Goal: Understand process/instructions: Learn how to perform a task or action

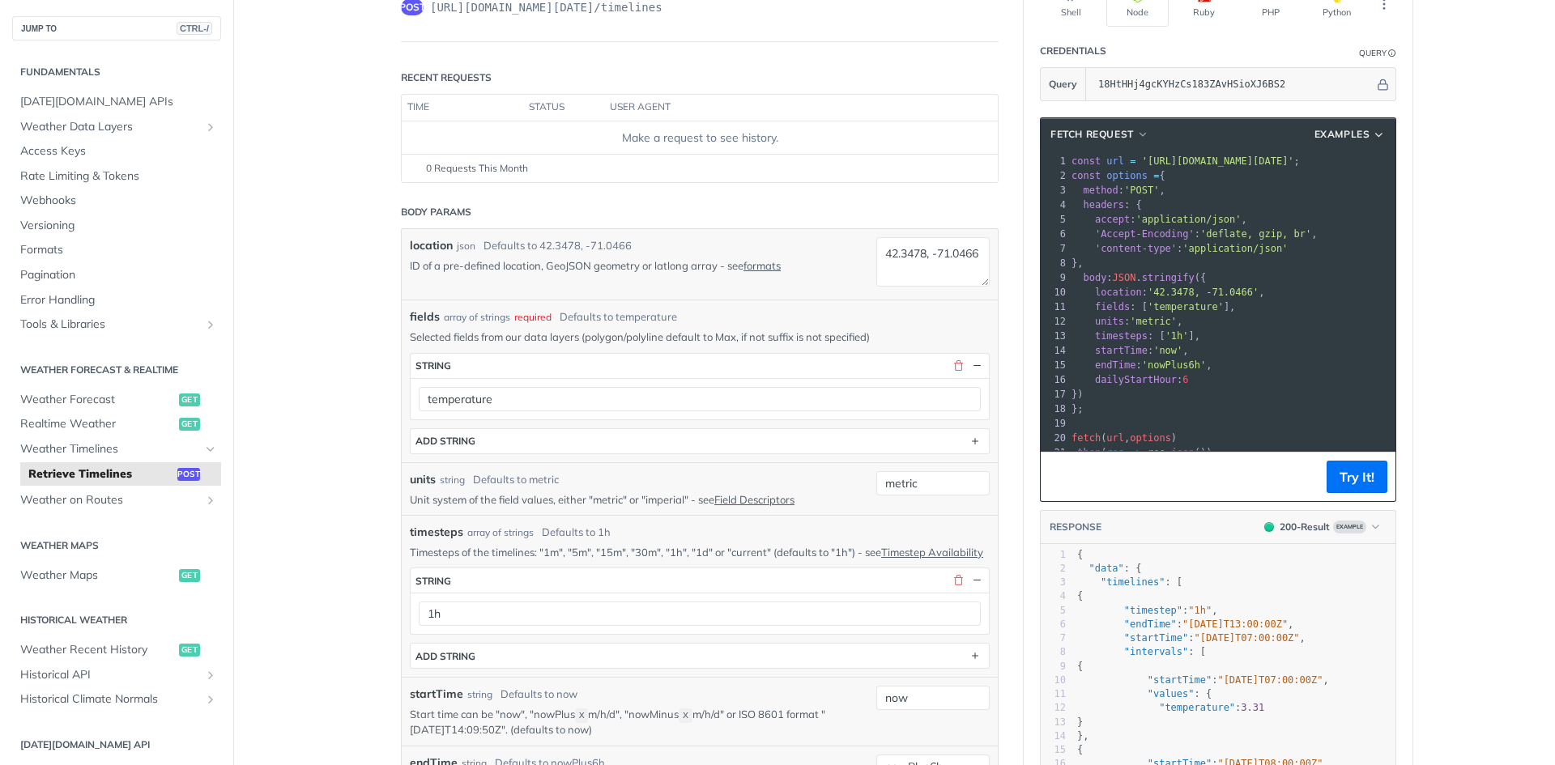
scroll to position [162, 0]
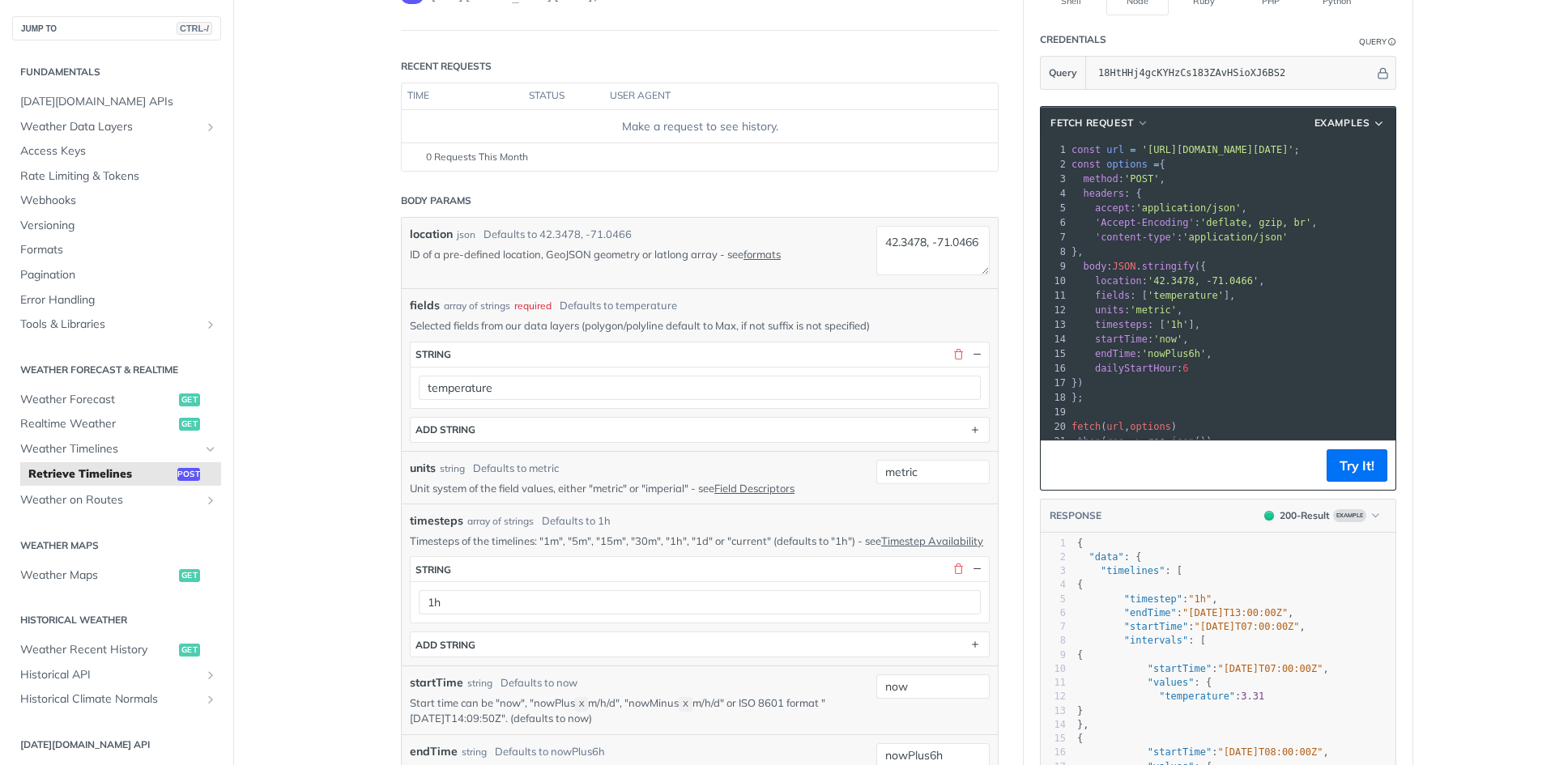
click at [732, 194] on header "Body Params" at bounding box center [700, 201] width 598 height 32
drag, startPoint x: 732, startPoint y: 194, endPoint x: 672, endPoint y: 193, distance: 59.9
drag, startPoint x: 672, startPoint y: 193, endPoint x: 640, endPoint y: 196, distance: 32.6
click at [639, 195] on header "Body Params" at bounding box center [700, 201] width 598 height 32
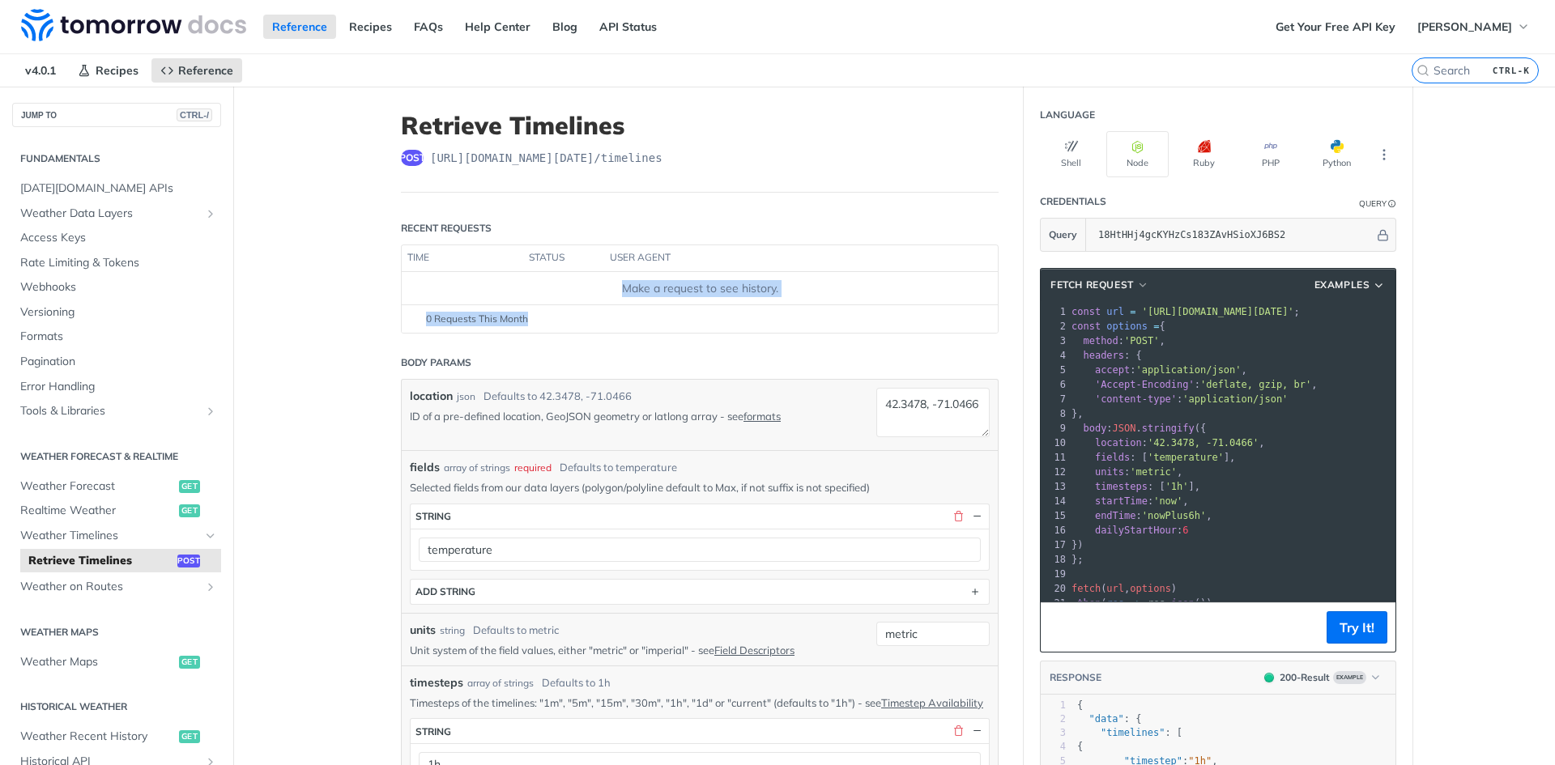
drag, startPoint x: 601, startPoint y: 290, endPoint x: 788, endPoint y: 308, distance: 187.9
click at [788, 308] on div "time status user agent Make a request to see history. 0 Requests This Month" at bounding box center [700, 289] width 598 height 89
click at [726, 347] on header "Body Params" at bounding box center [700, 363] width 598 height 32
drag, startPoint x: 785, startPoint y: 292, endPoint x: 618, endPoint y: 292, distance: 167.6
click at [618, 292] on div "Make a request to see history." at bounding box center [699, 288] width 583 height 17
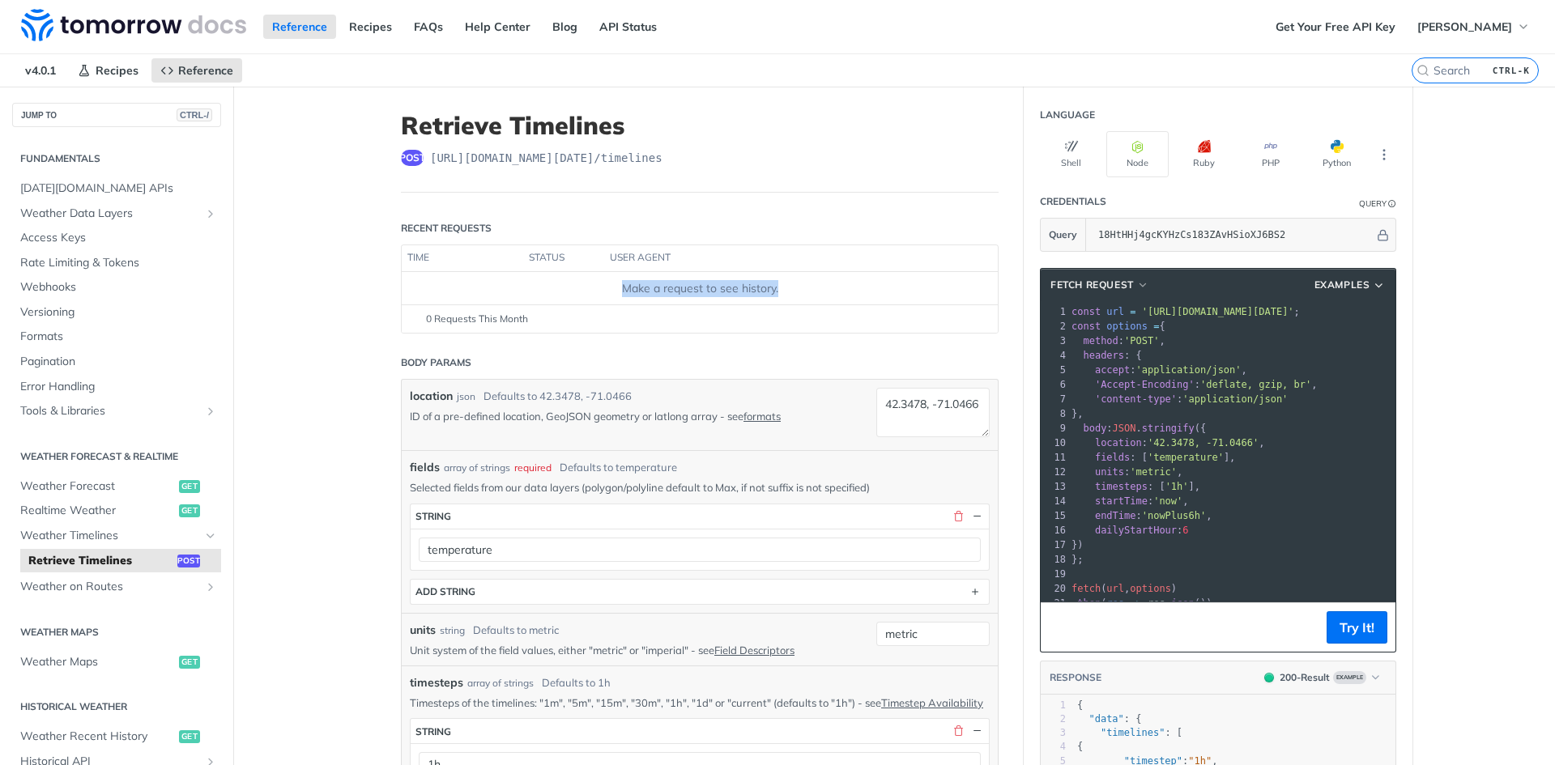
click at [611, 295] on div "Make a request to see history." at bounding box center [699, 288] width 583 height 17
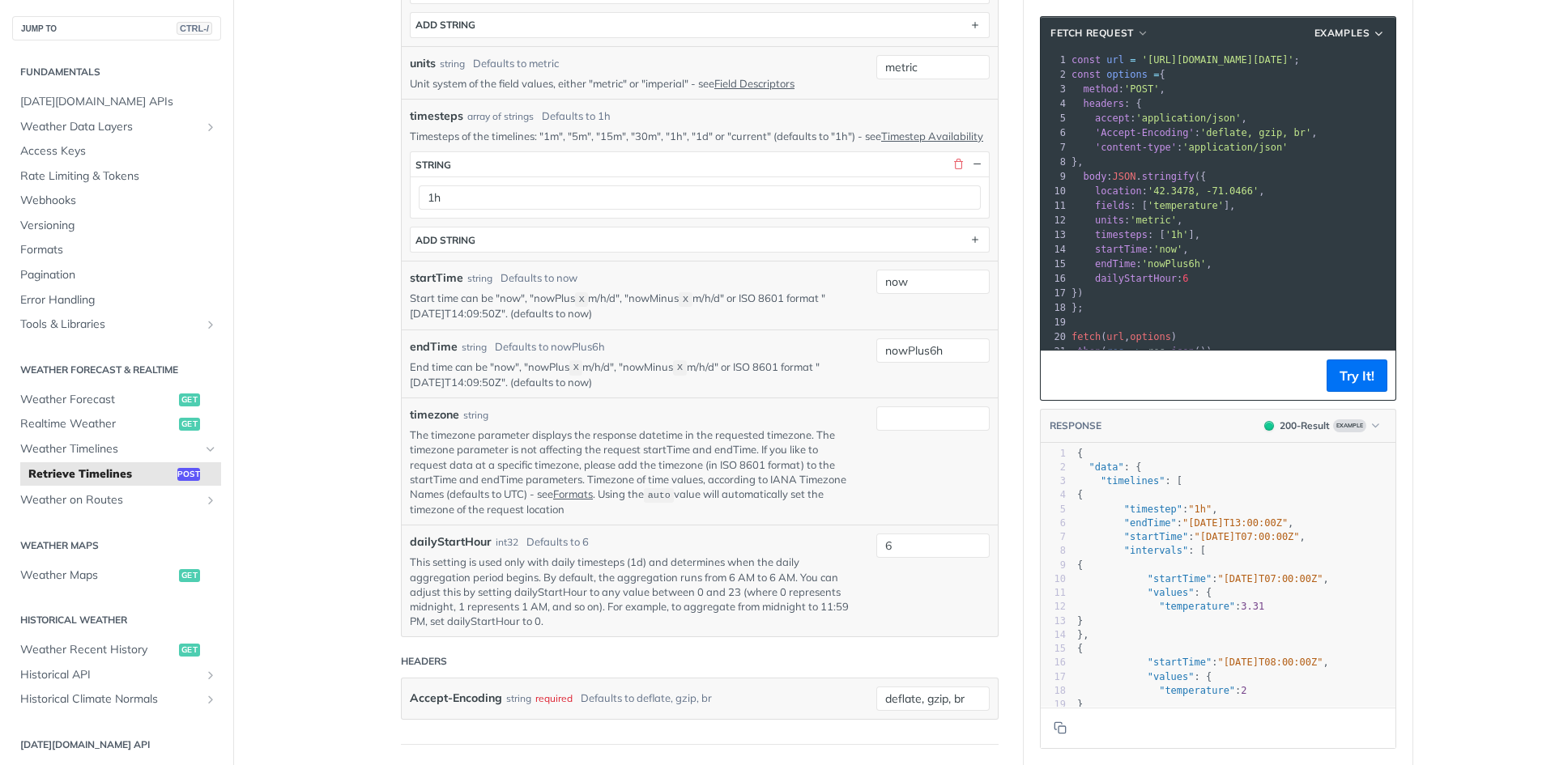
scroll to position [648, 0]
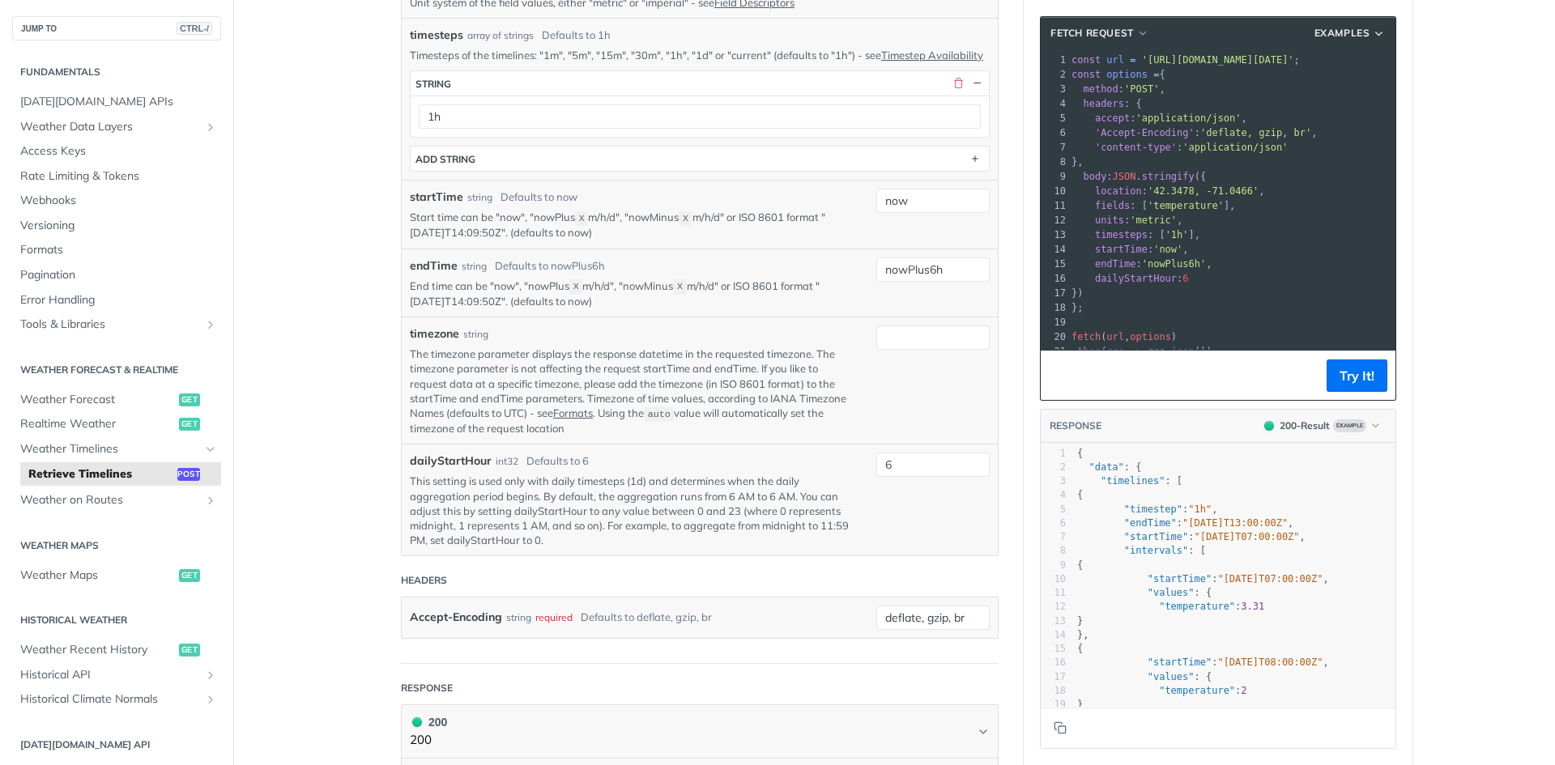
click at [585, 370] on p "The timezone parameter displays the response datetime in the requested timezone…" at bounding box center [631, 391] width 442 height 89
drag, startPoint x: 597, startPoint y: 361, endPoint x: 607, endPoint y: 373, distance: 16.1
click at [607, 373] on p "The timezone parameter displays the response datetime in the requested timezone…" at bounding box center [631, 391] width 442 height 89
click at [615, 380] on p "The timezone parameter displays the response datetime in the requested timezone…" at bounding box center [631, 391] width 442 height 89
click at [637, 387] on p "The timezone parameter displays the response datetime in the requested timezone…" at bounding box center [631, 391] width 442 height 89
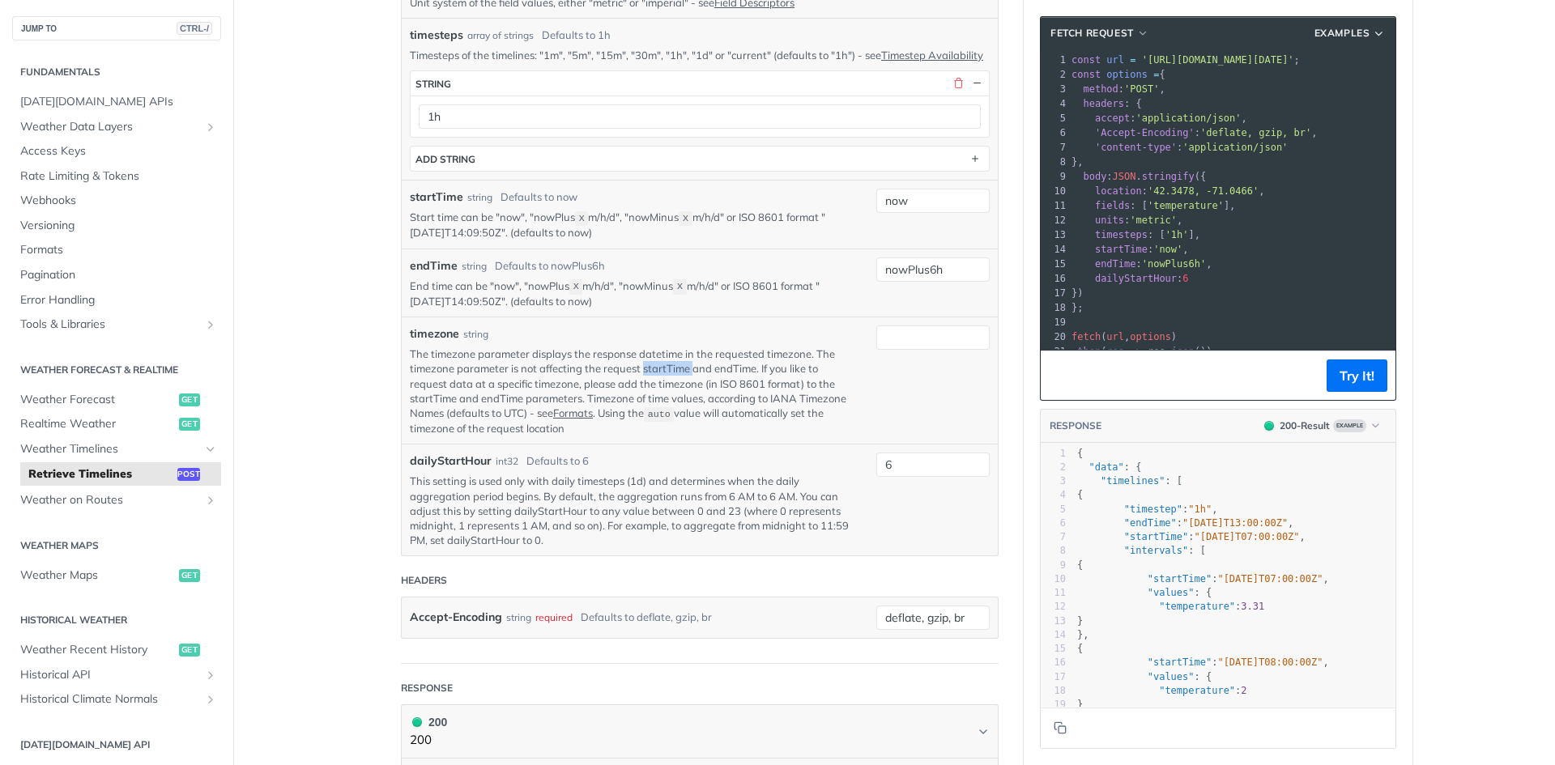
click at [637, 387] on p "The timezone parameter displays the response datetime in the requested timezone…" at bounding box center [631, 391] width 442 height 89
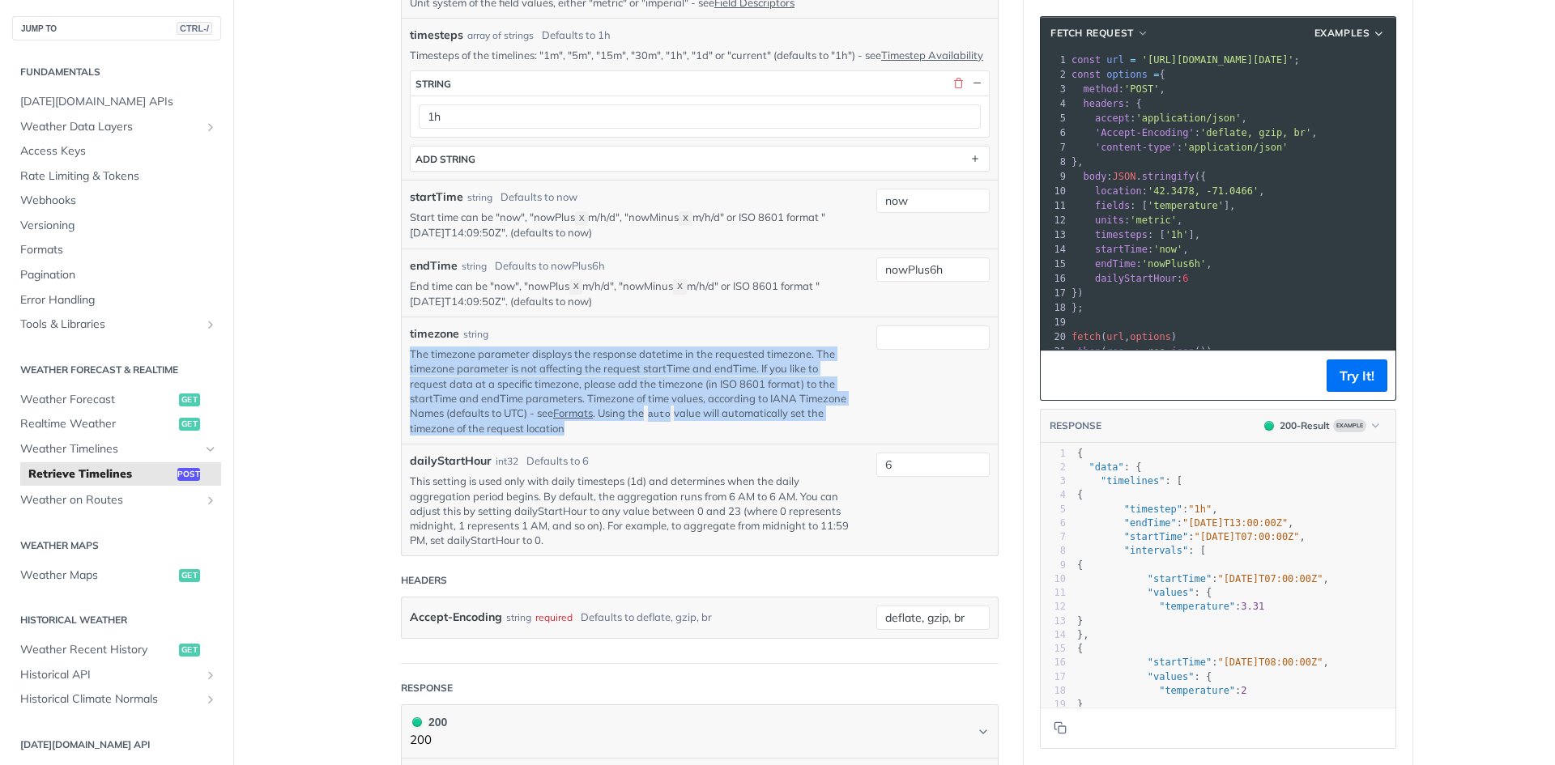
click at [637, 387] on p "The timezone parameter displays the response datetime in the requested timezone…" at bounding box center [631, 391] width 442 height 89
click at [614, 387] on p "The timezone parameter displays the response datetime in the requested timezone…" at bounding box center [631, 391] width 442 height 89
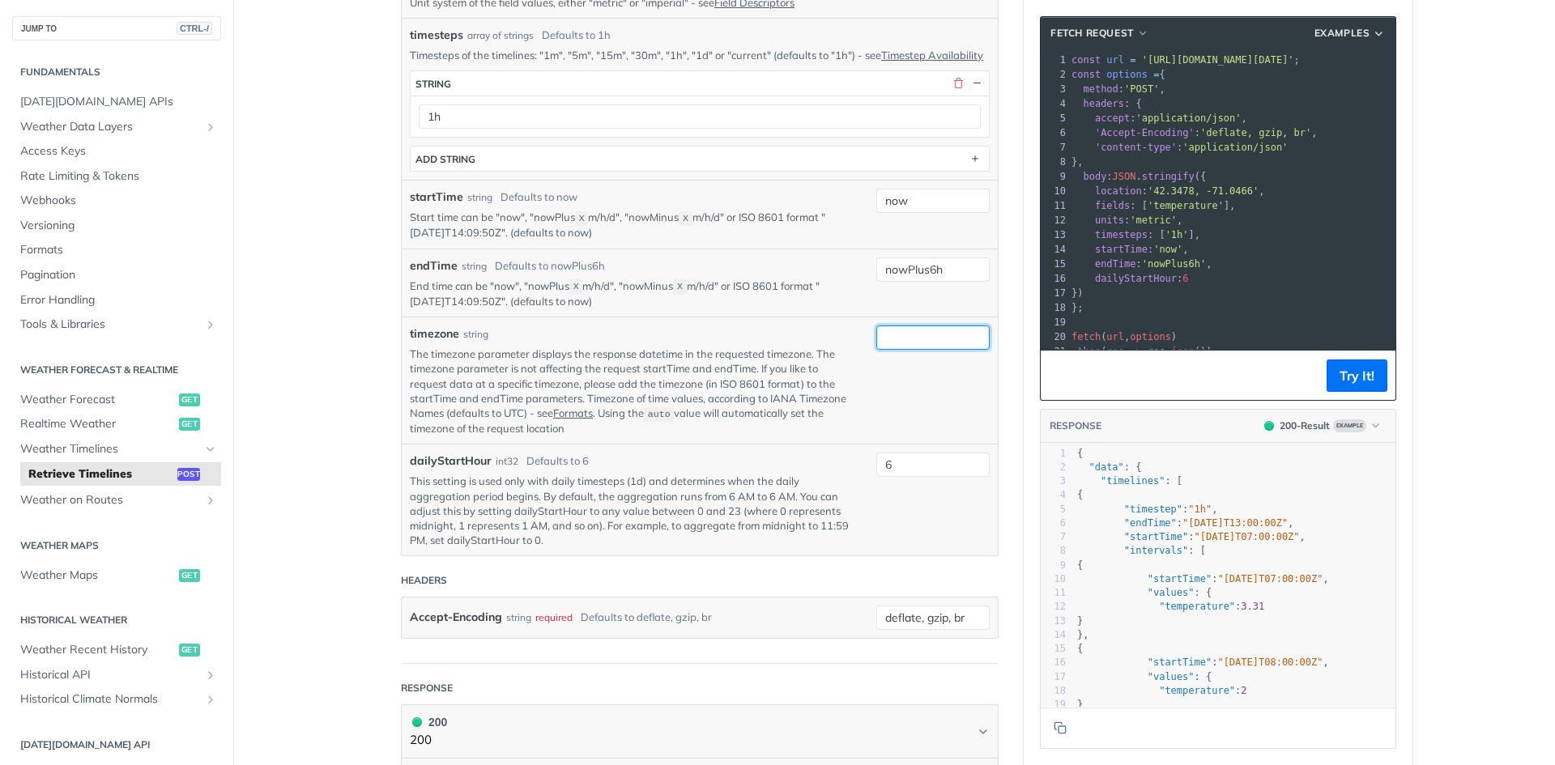
click at [941, 350] on input "timezone" at bounding box center [932, 338] width 113 height 24
click at [812, 342] on div "timezone string" at bounding box center [631, 334] width 442 height 17
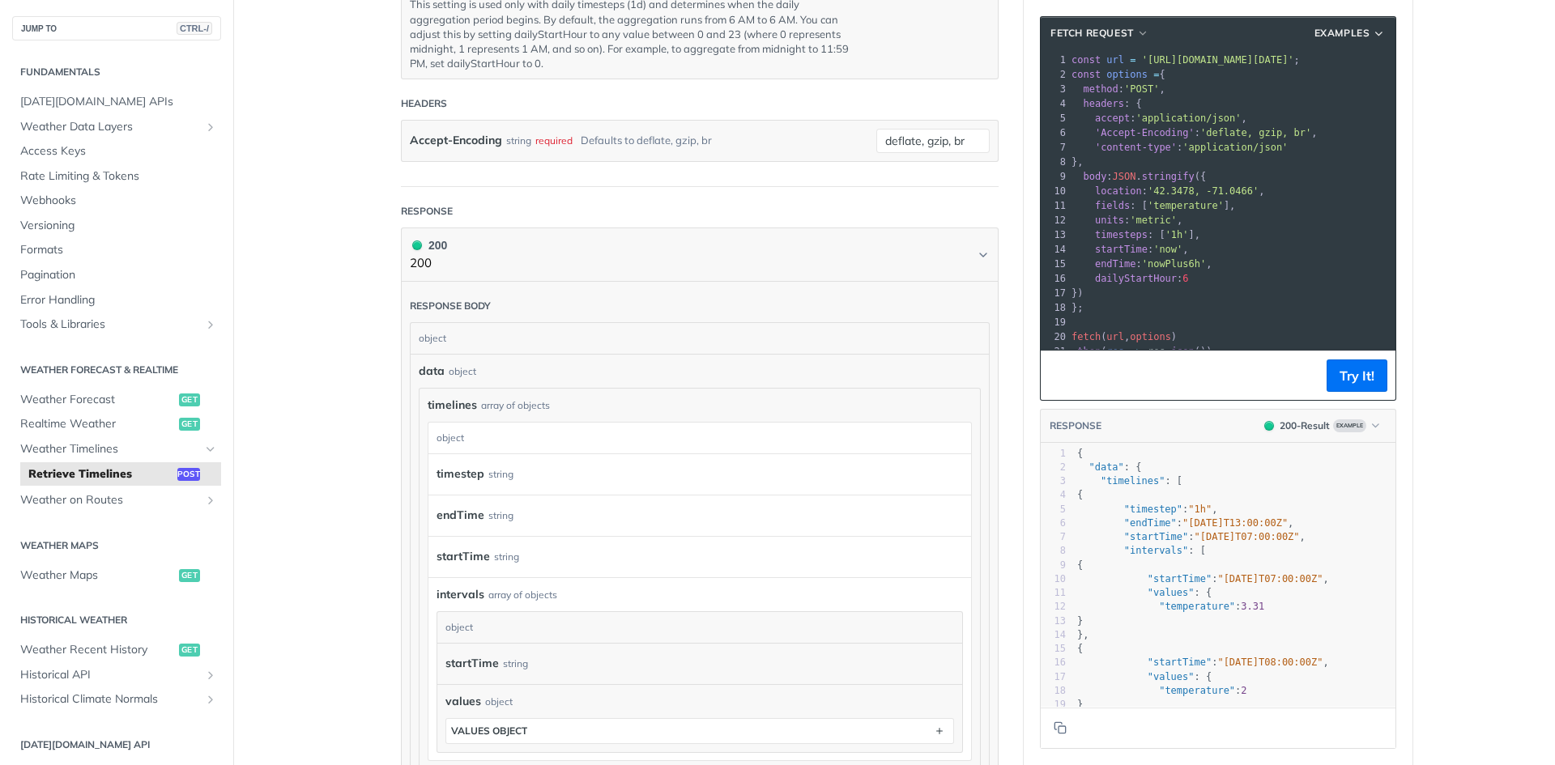
scroll to position [1134, 0]
